Goal: Transaction & Acquisition: Purchase product/service

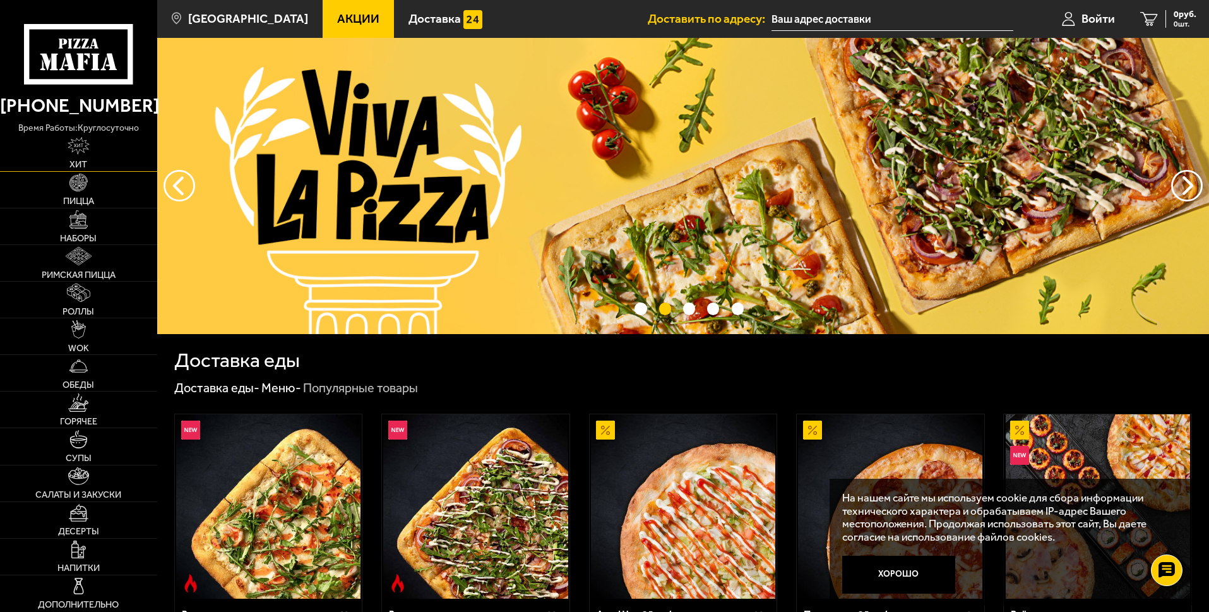
click at [87, 161] on span "Хит" at bounding box center [78, 164] width 18 height 9
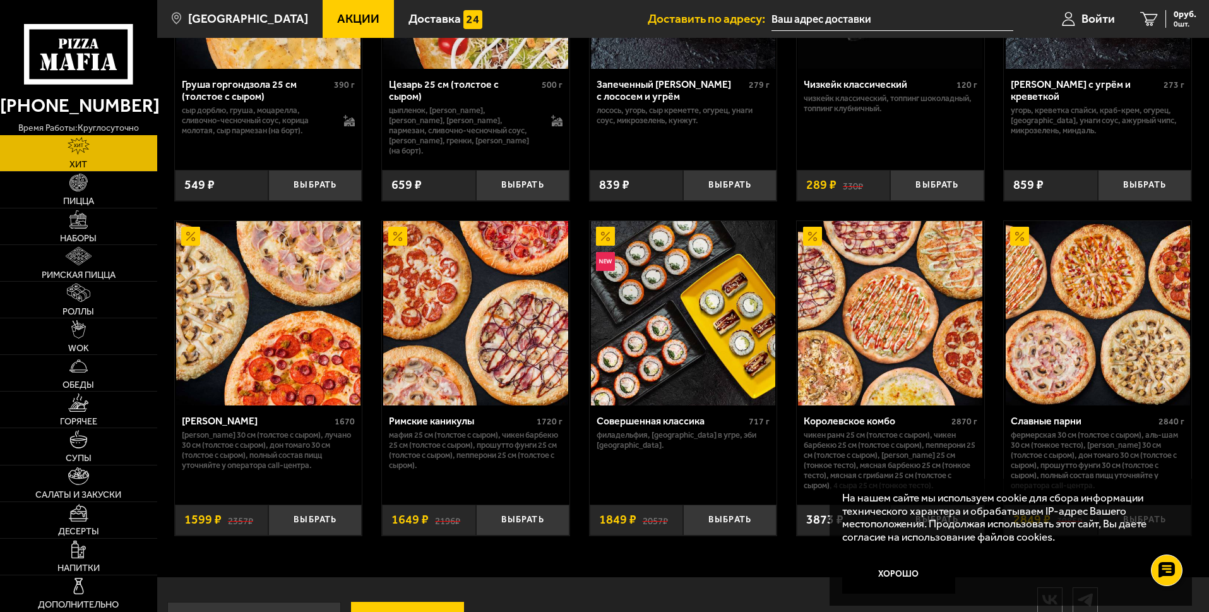
scroll to position [622, 0]
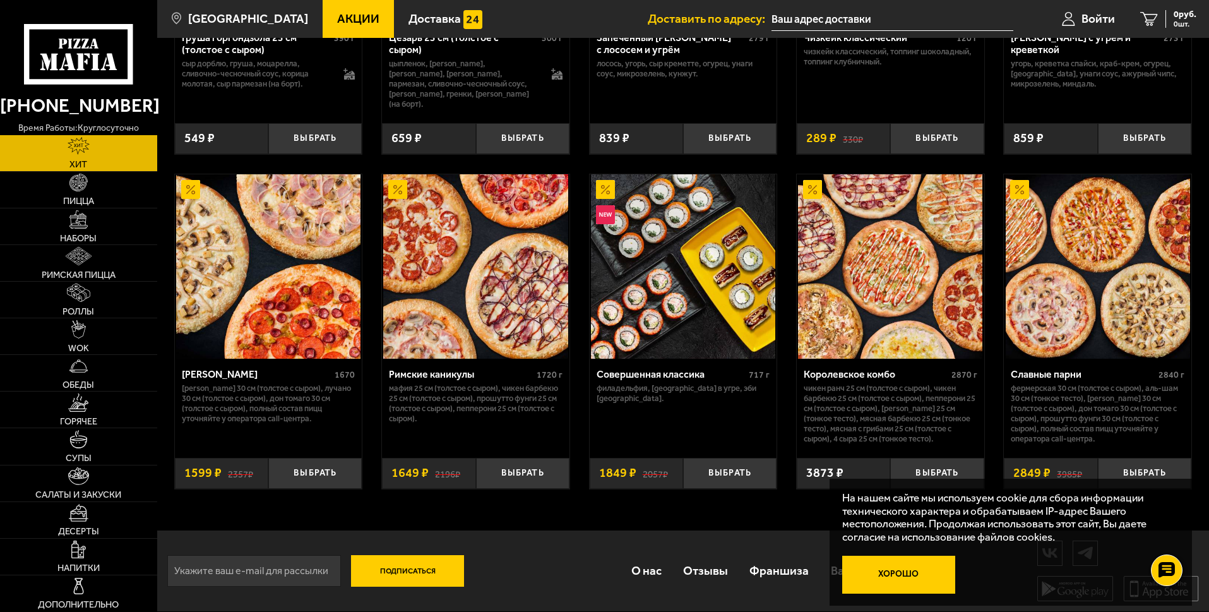
click at [907, 582] on button "Хорошо" at bounding box center [899, 574] width 114 height 38
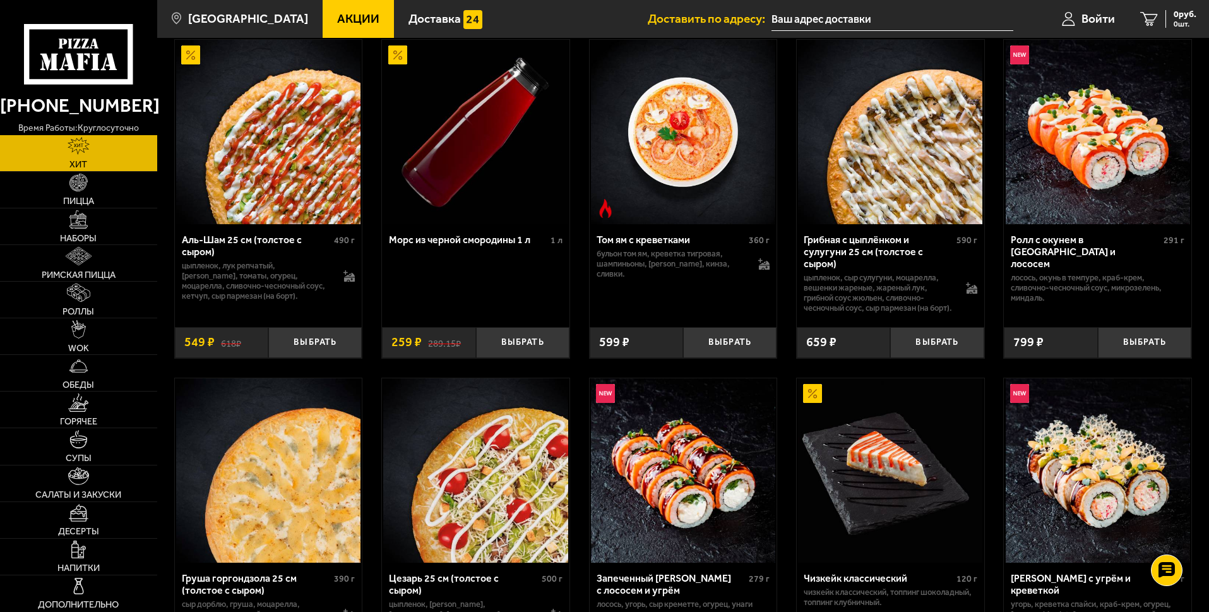
scroll to position [0, 0]
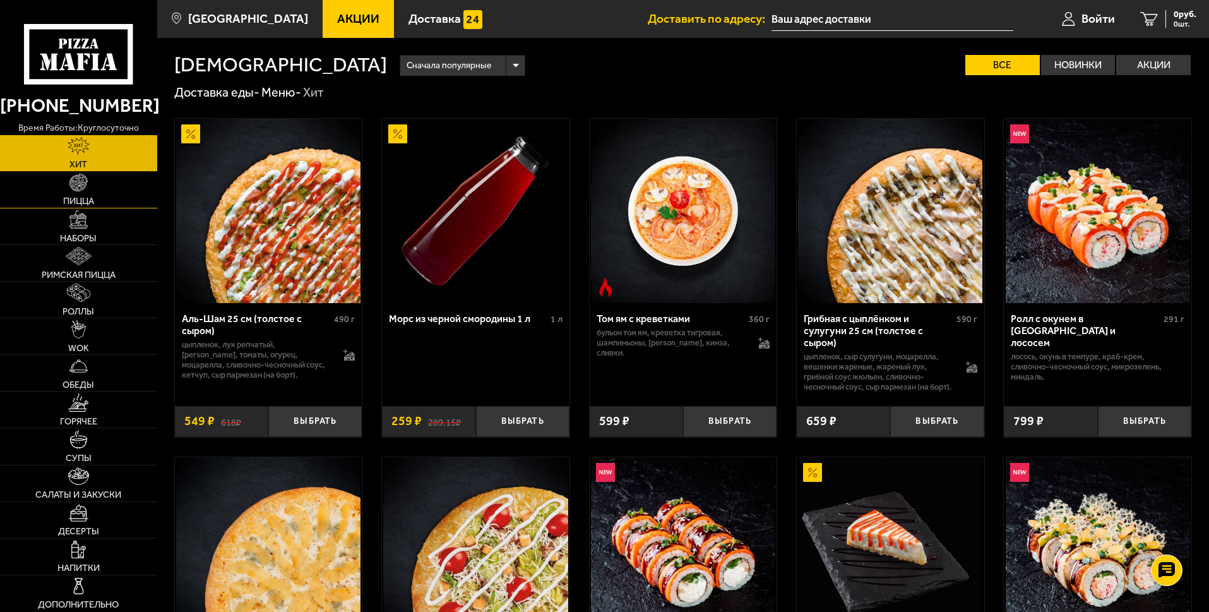
click at [99, 182] on link "Пицца" at bounding box center [78, 190] width 157 height 36
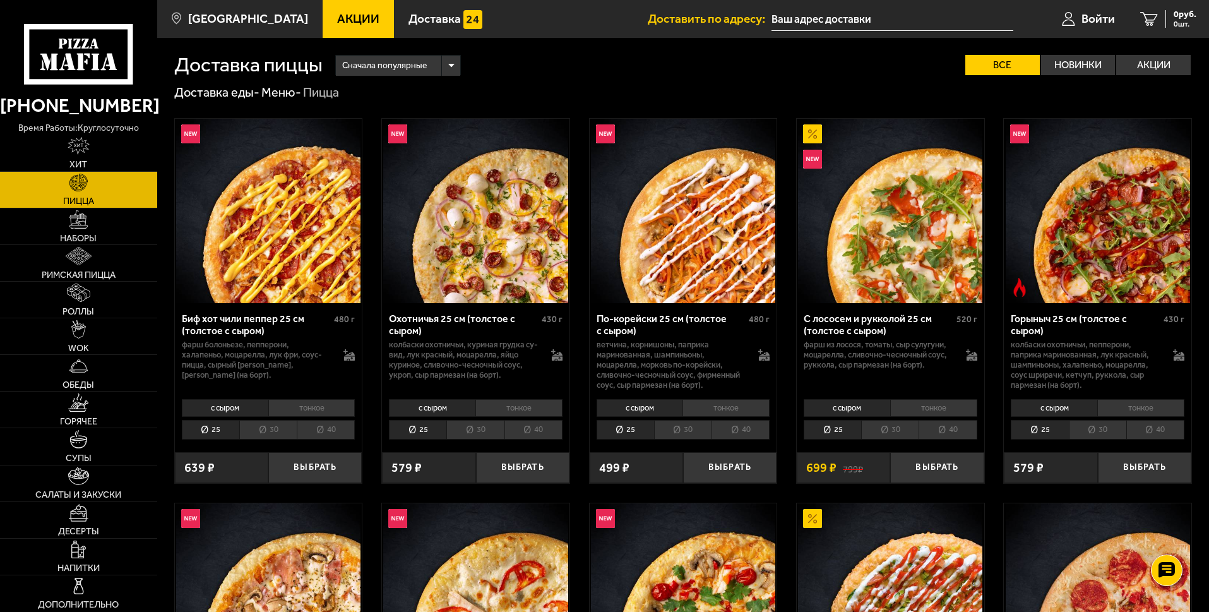
click at [419, 58] on span "Сначала популярные" at bounding box center [384, 66] width 85 height 24
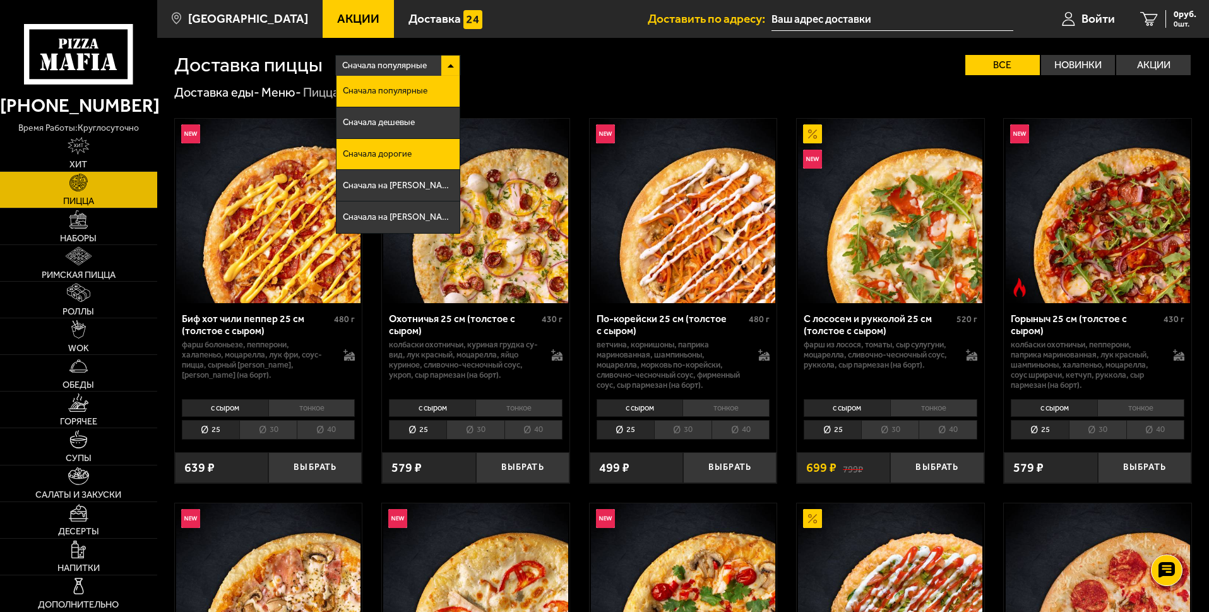
click at [422, 152] on li "Сначала дорогие" at bounding box center [397, 155] width 123 height 32
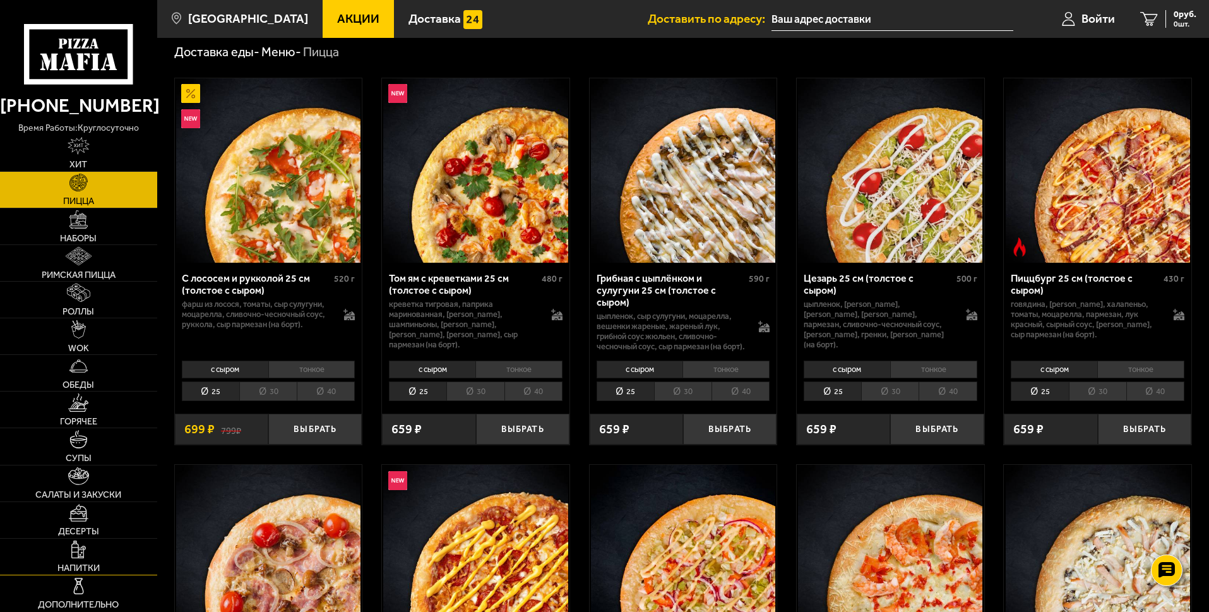
scroll to position [63, 0]
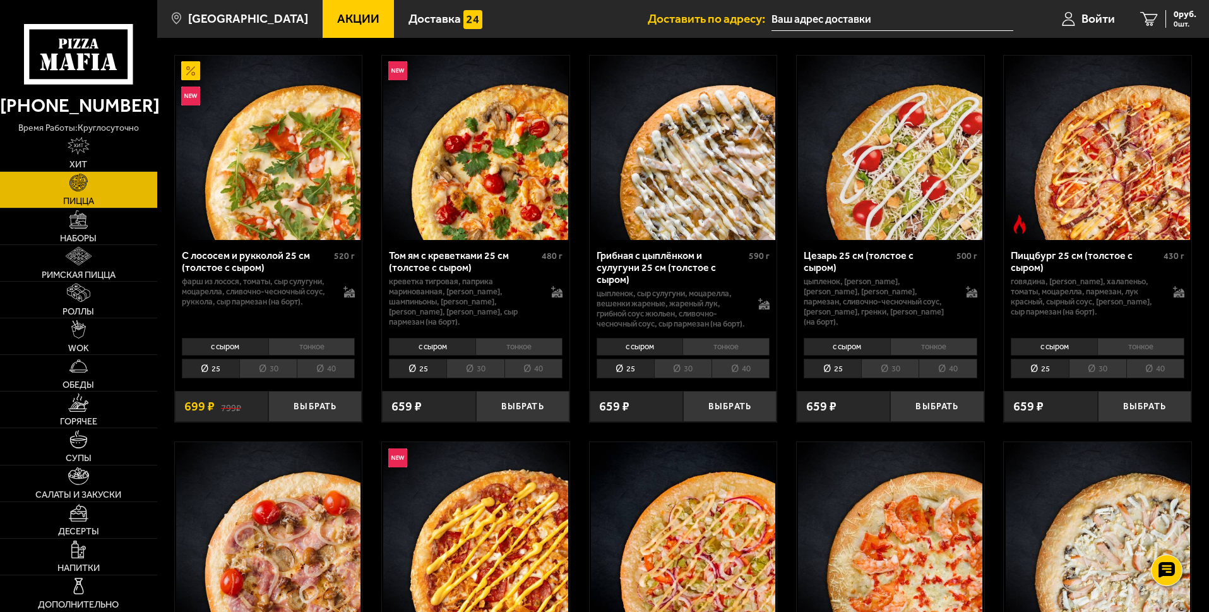
click at [73, 47] on icon at bounding box center [78, 54] width 109 height 60
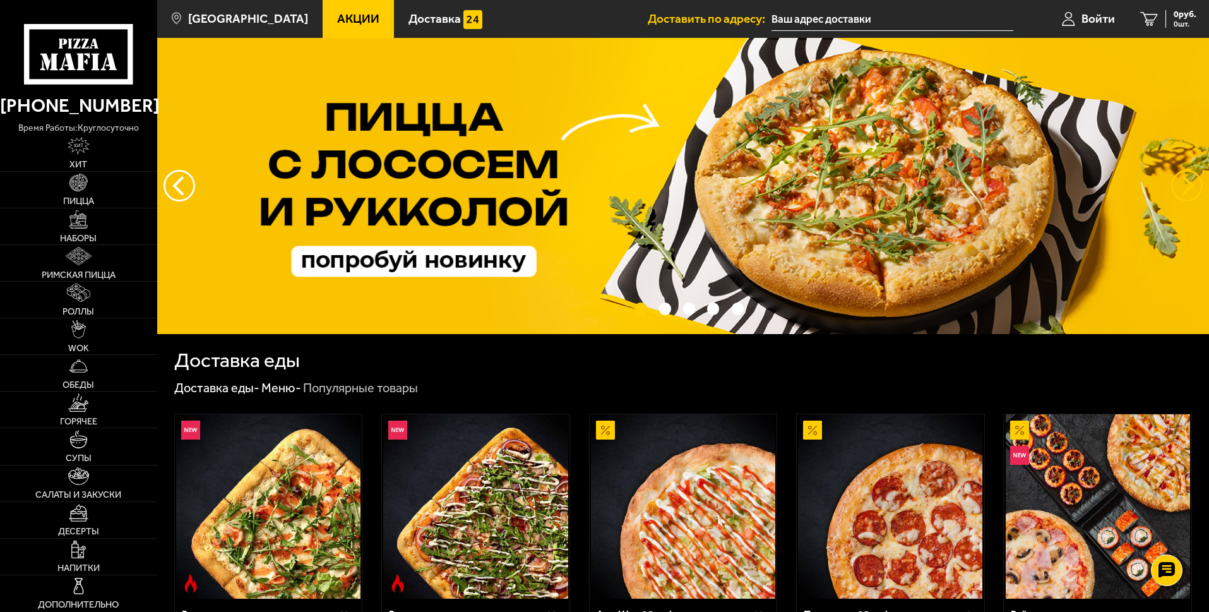
click at [1190, 193] on button "предыдущий" at bounding box center [1187, 186] width 32 height 32
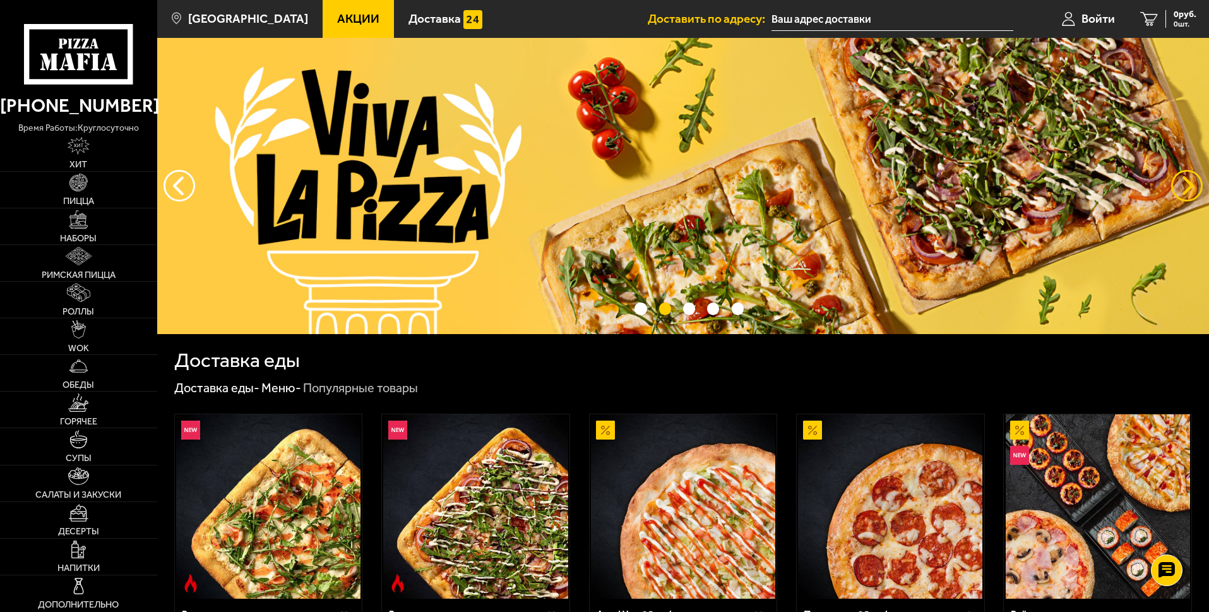
click at [1190, 193] on button "предыдущий" at bounding box center [1187, 186] width 32 height 32
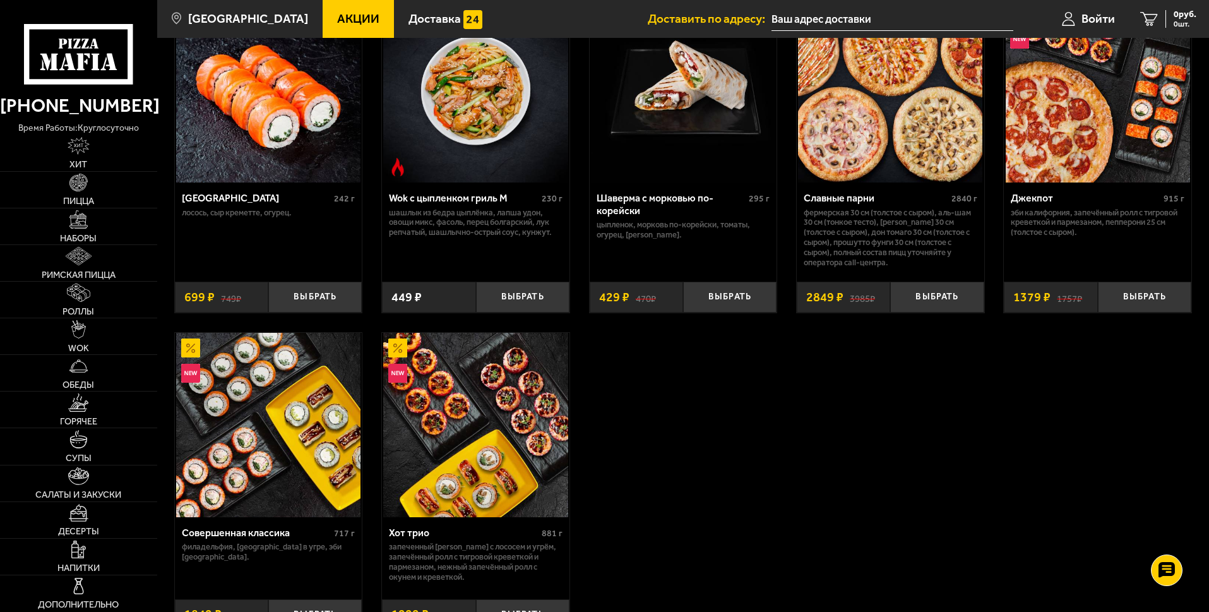
scroll to position [1136, 0]
